Goal: Information Seeking & Learning: Learn about a topic

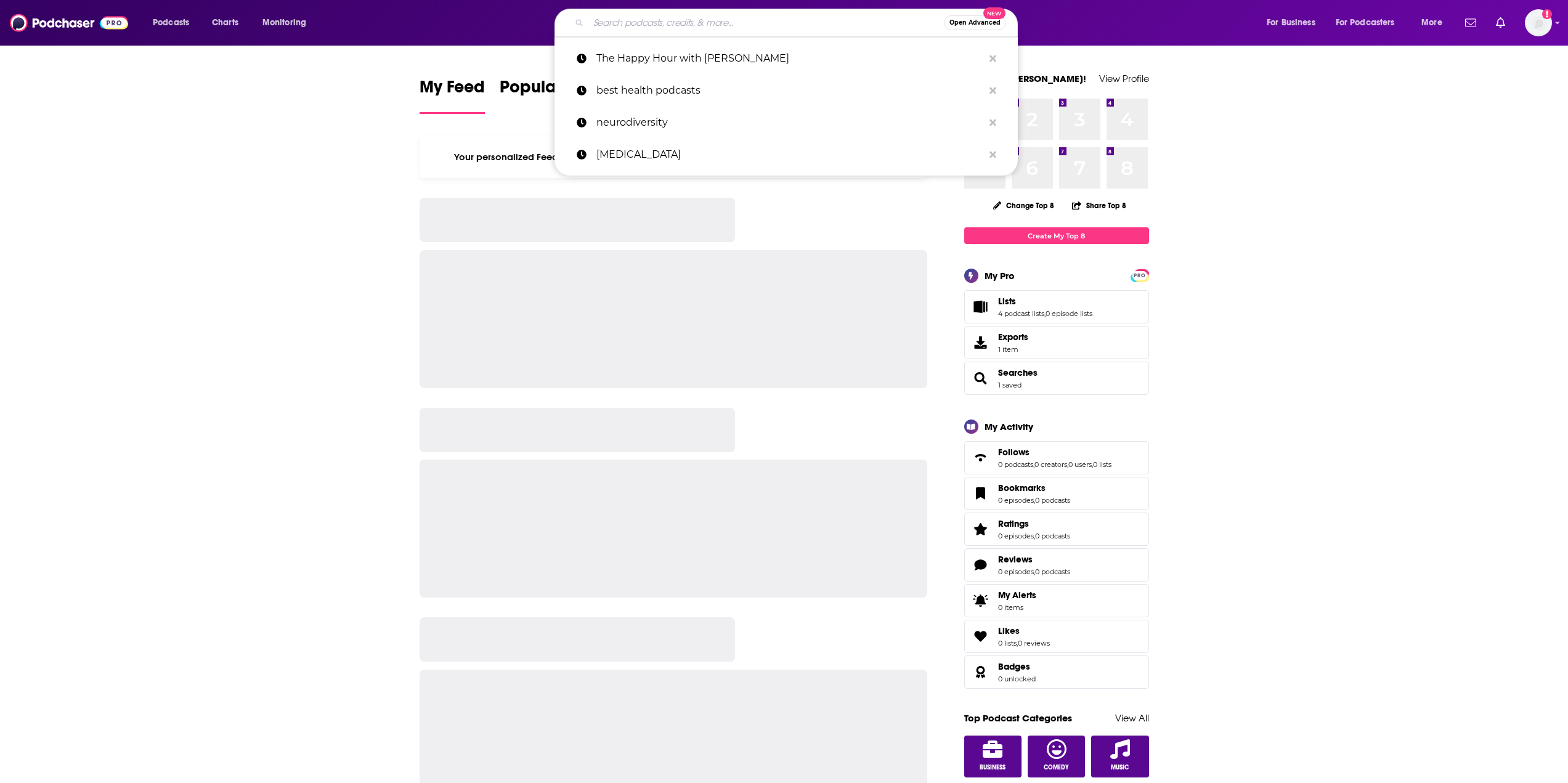
click at [812, 19] on input "Search podcasts, credits, & more..." at bounding box center [766, 22] width 355 height 20
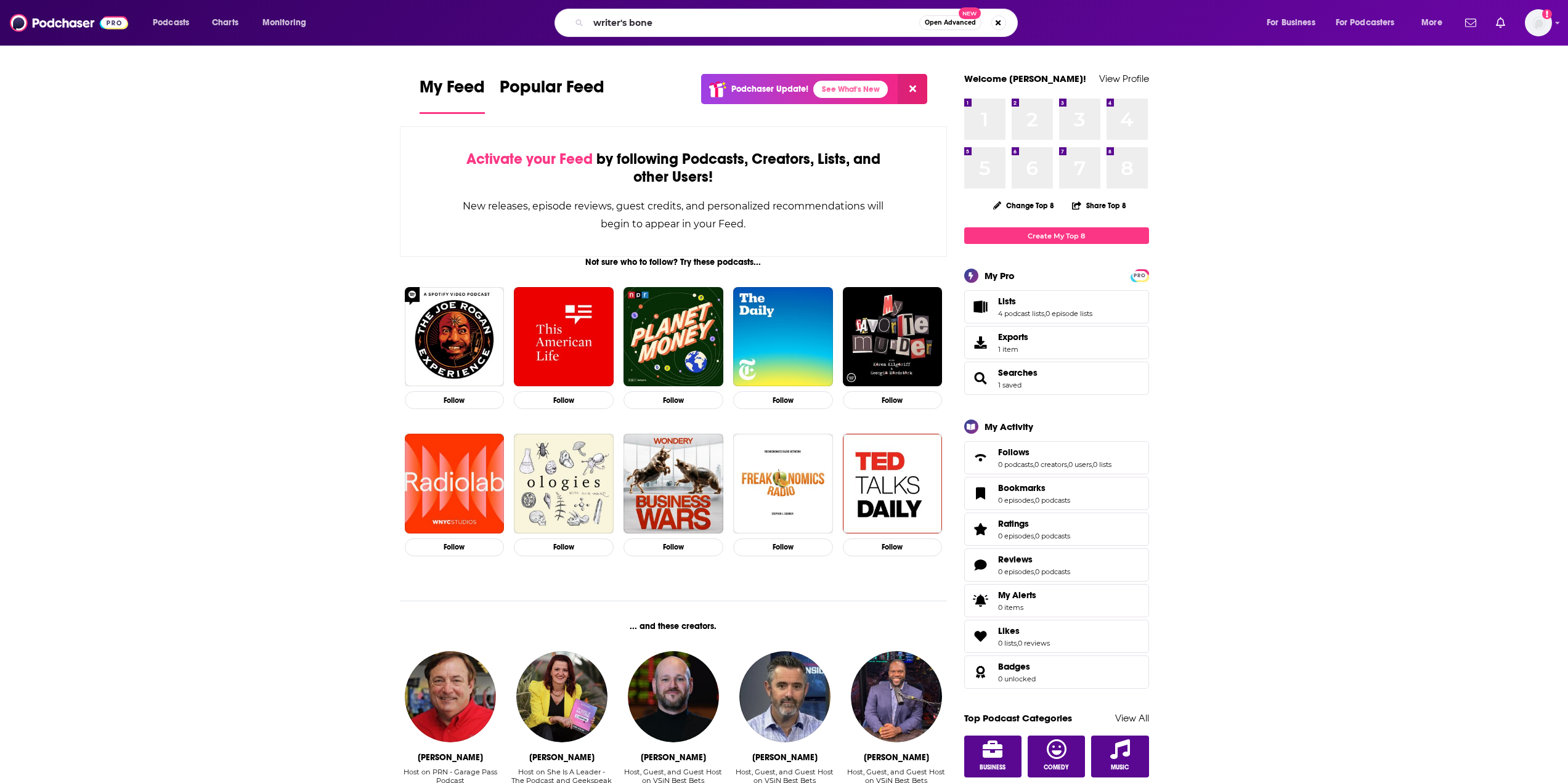
type input "writer's bone"
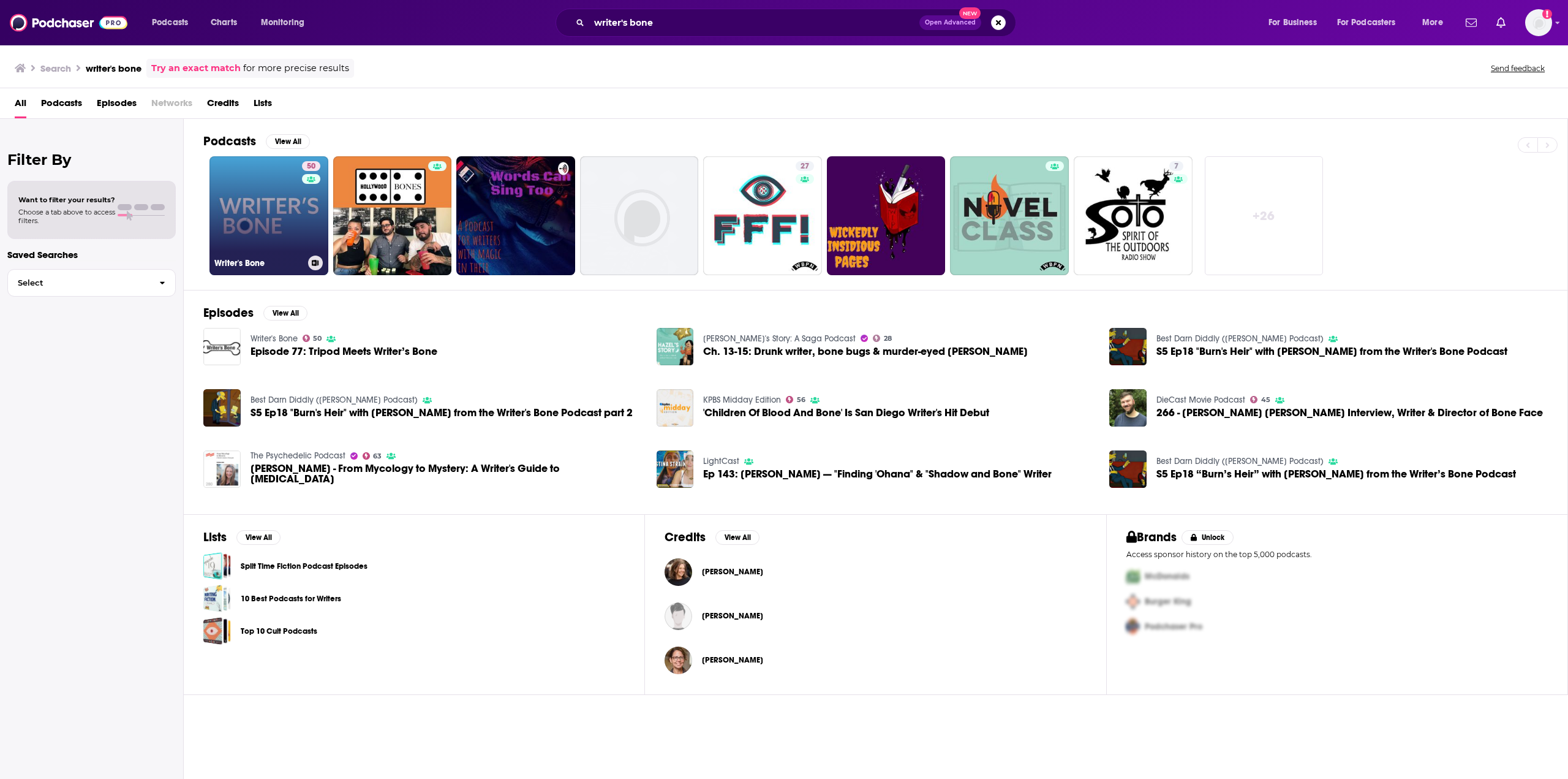
click at [284, 191] on link "50 Writer's Bone" at bounding box center [269, 216] width 119 height 119
